Goal: Task Accomplishment & Management: Complete application form

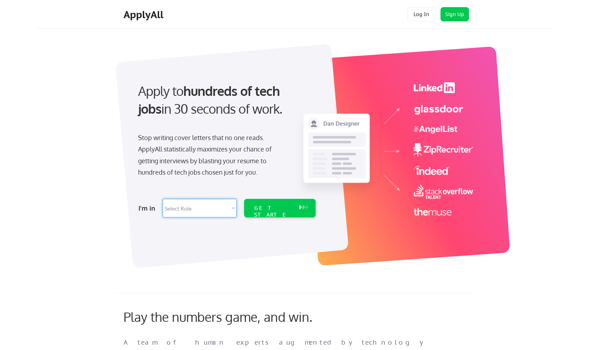
click at [163, 199] on select "Select Role Software Engineering Product Management Customer Success Sales UI/U…" at bounding box center [200, 208] width 74 height 19
select select ""engineering""
click option "Software Engineering" at bounding box center [0, 0] width 0 height 0
select select ""engineering""
click at [286, 207] on div "GET STARTED" at bounding box center [273, 214] width 38 height 21
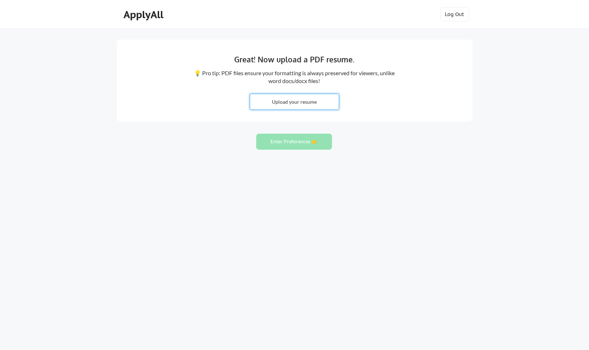
click at [298, 101] on input "file" at bounding box center [294, 101] width 89 height 15
type input "C:\fakepath\[PERSON_NAME] - Resume - 9_29_2025 - Buffer.pdf"
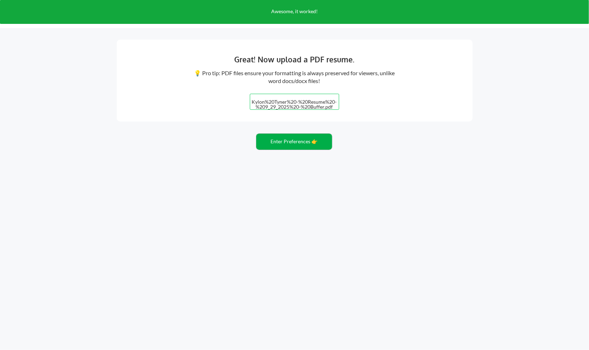
click at [306, 144] on button "Enter Preferences 👉" at bounding box center [294, 141] width 76 height 16
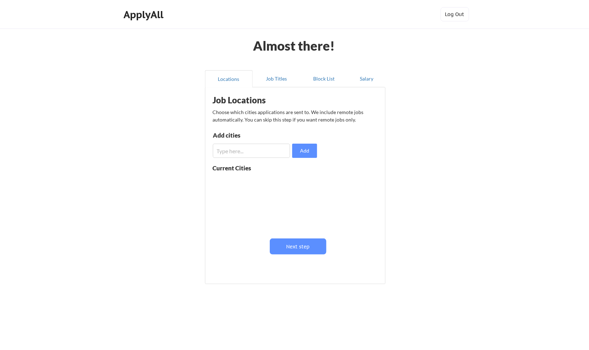
click at [256, 147] on input "input" at bounding box center [252, 150] width 78 height 14
type input "[GEOGRAPHIC_DATA], [GEOGRAPHIC_DATA]"
click at [307, 148] on button "Add" at bounding box center [304, 150] width 25 height 14
click at [257, 152] on input "input" at bounding box center [252, 150] width 78 height 14
type input "Greer, SC"
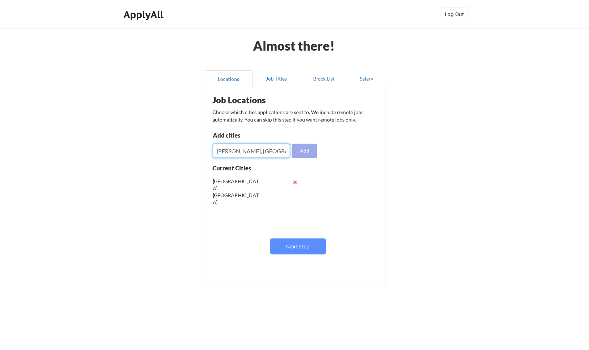
click at [305, 146] on button "Add" at bounding box center [304, 150] width 25 height 14
click at [259, 149] on input "input" at bounding box center [252, 150] width 78 height 14
type input "Spartanburg, SC"
click at [305, 151] on button "Add" at bounding box center [304, 150] width 25 height 14
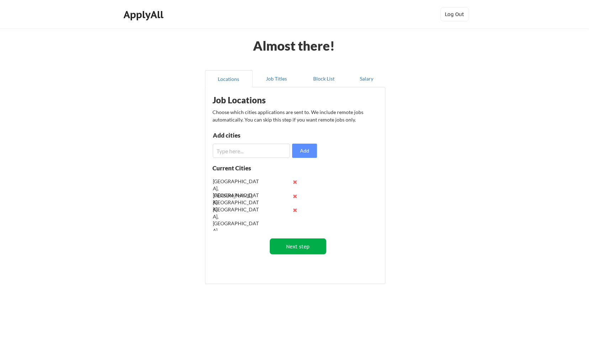
click at [310, 242] on button "Next step" at bounding box center [298, 246] width 57 height 16
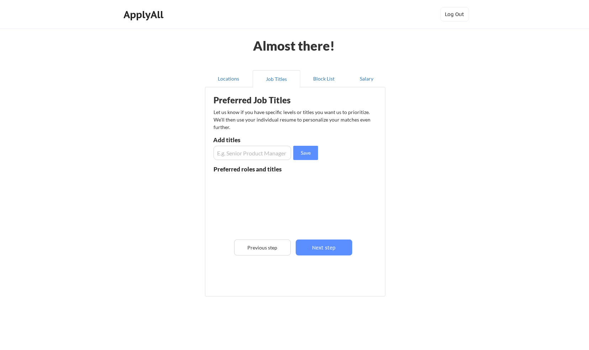
click at [262, 149] on input "input" at bounding box center [253, 153] width 78 height 14
type input "Senior Frontend Developer"
click at [310, 150] on button "Save" at bounding box center [305, 153] width 25 height 14
click at [247, 156] on input "input" at bounding box center [253, 153] width 78 height 14
type input "Senior Frontend Engineer"
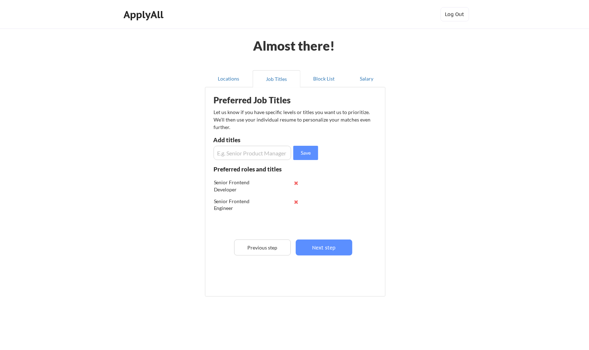
click at [229, 150] on input "input" at bounding box center [253, 153] width 78 height 14
type input "Senior Software Engineer"
click at [242, 157] on input "input" at bounding box center [253, 153] width 78 height 14
type input "S"
type input "Software Engineer"
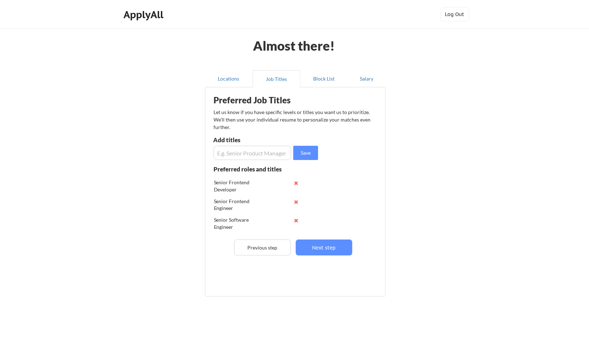
click at [240, 153] on input "input" at bounding box center [253, 153] width 78 height 14
type input "Fullstack Software Engineer"
click at [305, 149] on button "Save" at bounding box center [305, 153] width 25 height 14
click at [327, 245] on button "Next step" at bounding box center [324, 247] width 57 height 16
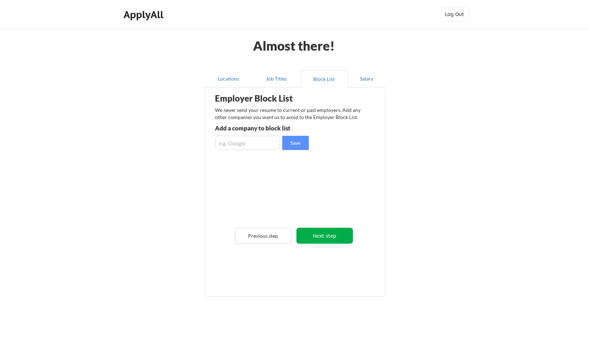
click at [325, 234] on button "Next step" at bounding box center [324, 235] width 57 height 16
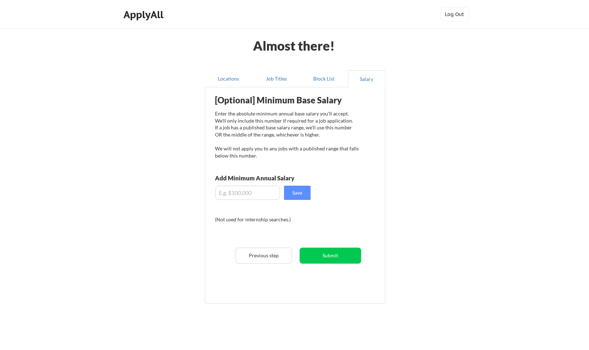
click at [248, 190] on input "input" at bounding box center [247, 192] width 65 height 14
type input "$150,000"
click at [296, 189] on button "Save" at bounding box center [297, 192] width 27 height 14
click at [316, 255] on button "Submit" at bounding box center [331, 255] width 62 height 16
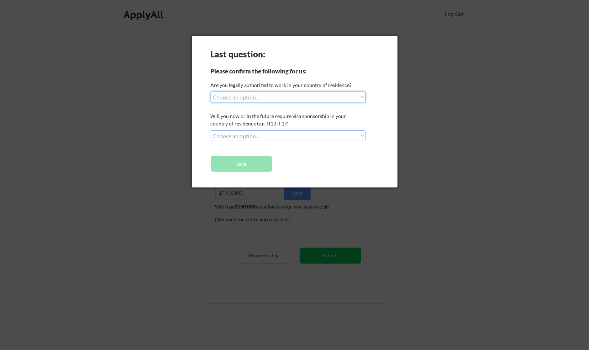
click at [211, 91] on select "Choose an option... Yes, I am a US Citizen Yes, I am a Canadian Citizen Yes, I …" at bounding box center [288, 96] width 155 height 11
select select ""yes__i_am_a_us_citizen""
click option "Yes, I am a US Citizen" at bounding box center [0, 0] width 0 height 0
click at [211, 130] on select "Choose an option... No, I will not need sponsorship Yes, I will need sponsorship" at bounding box center [288, 135] width 155 height 11
click option "Yes, I will need sponsorship" at bounding box center [0, 0] width 0 height 0
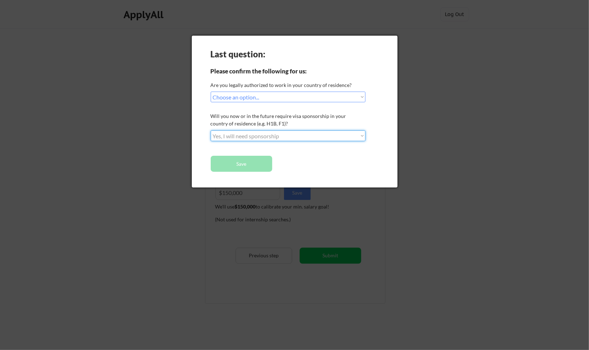
click at [240, 167] on button "Save" at bounding box center [242, 164] width 62 height 16
click at [211, 130] on select "Choose an option... No, I will not need sponsorship Yes, I will need sponsorship" at bounding box center [288, 135] width 155 height 11
select select ""no__i_will_not_need_sponsorship""
click option "No, I will not need sponsorship" at bounding box center [0, 0] width 0 height 0
